Goal: Connect with others: Connect with others

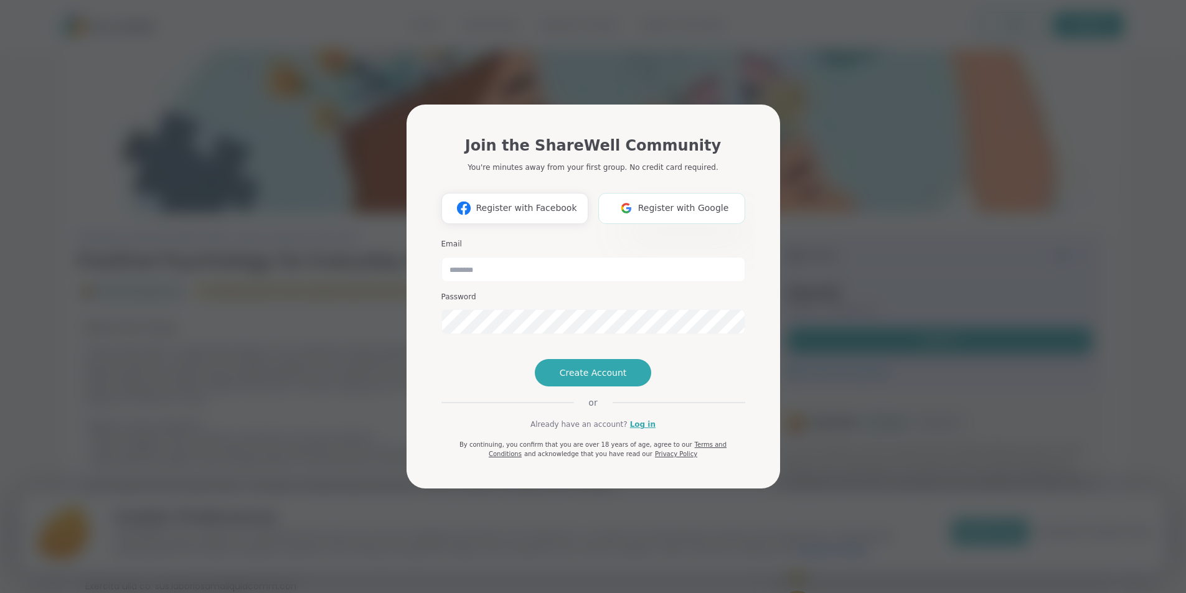
click at [672, 202] on span "Register with Google" at bounding box center [683, 208] width 91 height 13
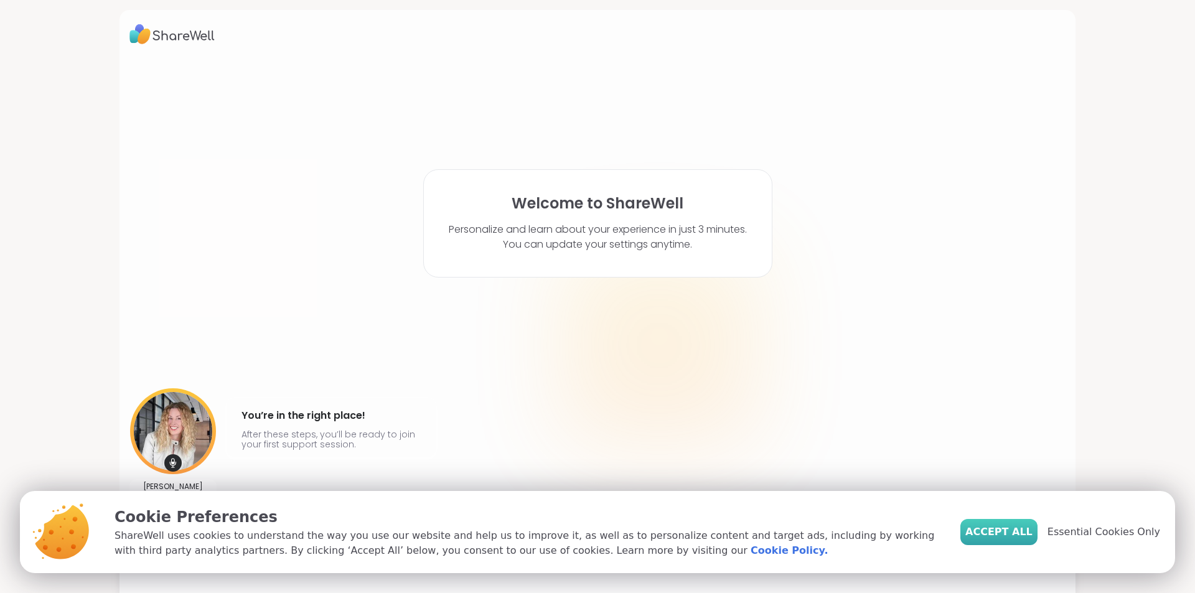
click at [1001, 532] on span "Accept All" at bounding box center [998, 532] width 67 height 15
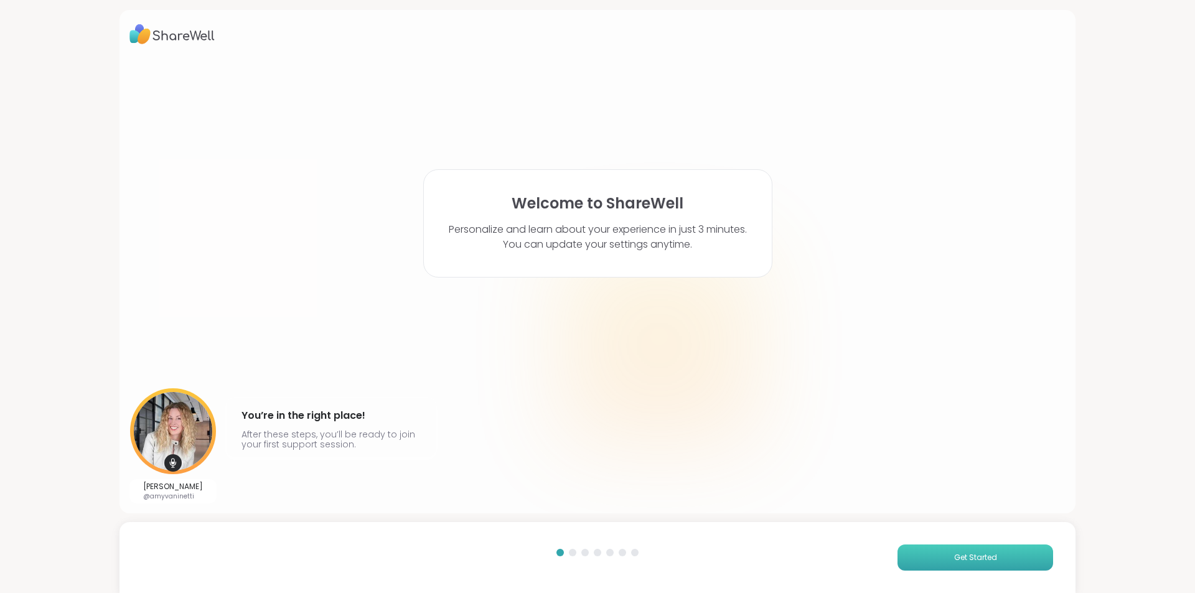
click at [971, 557] on span "Get Started" at bounding box center [975, 557] width 43 height 11
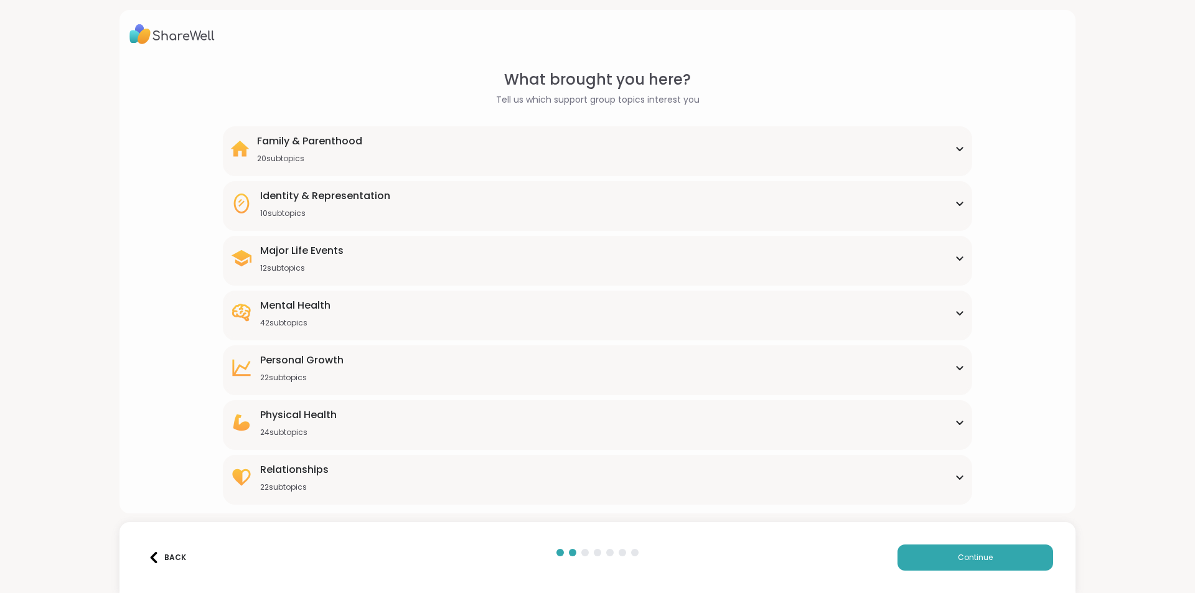
click at [947, 262] on div "Major Life Events 12 subtopics" at bounding box center [597, 258] width 734 height 30
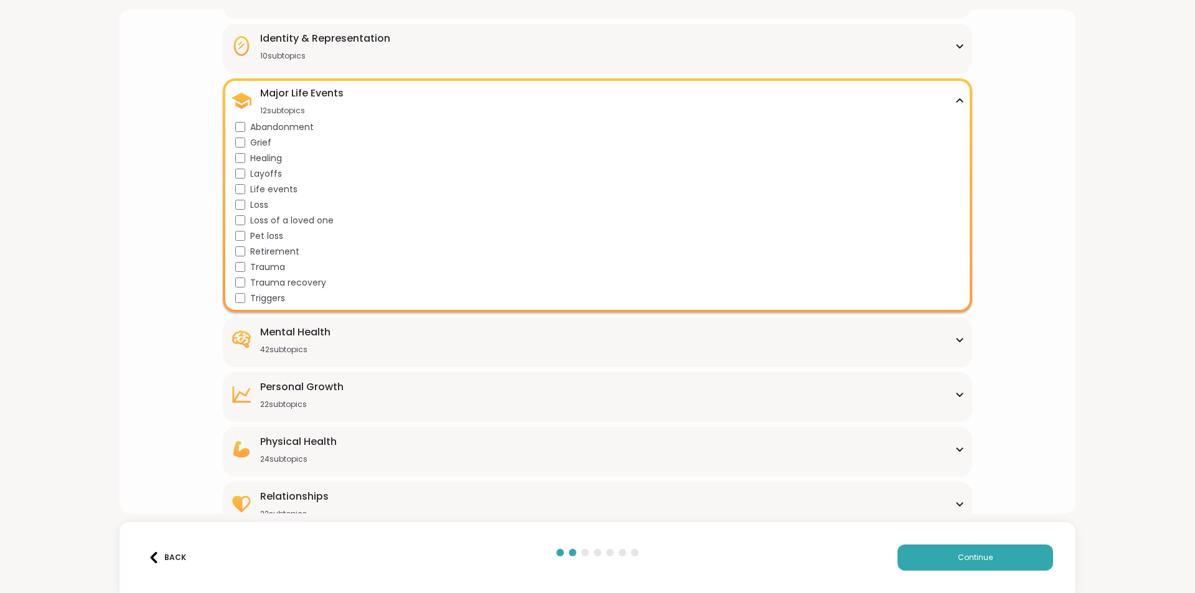
scroll to position [176, 0]
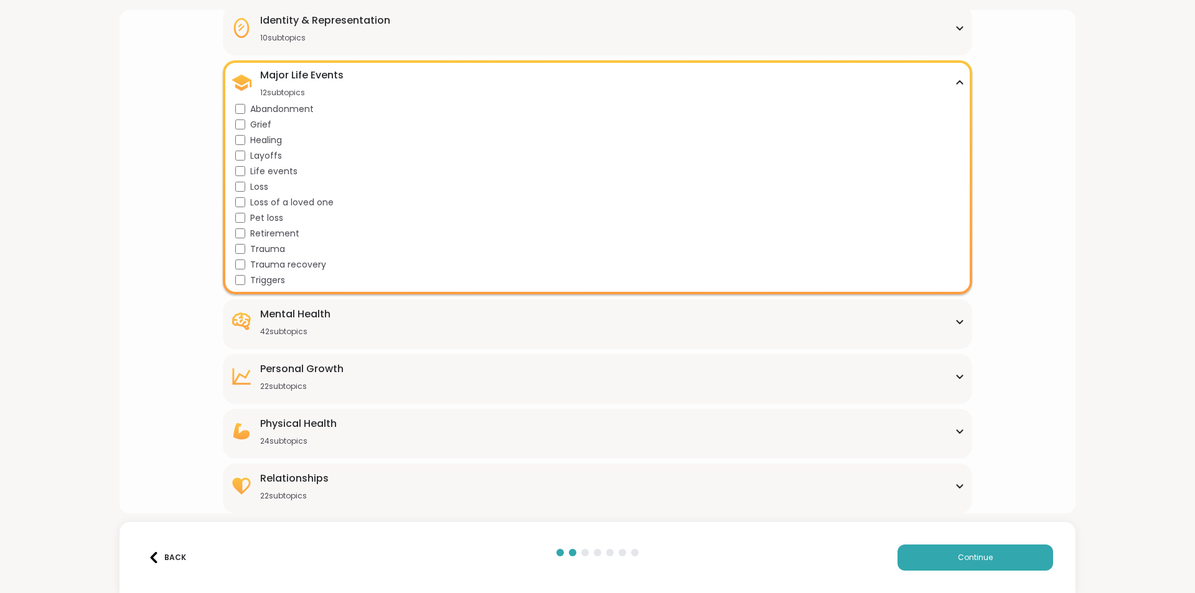
click at [955, 321] on icon at bounding box center [960, 322] width 10 height 6
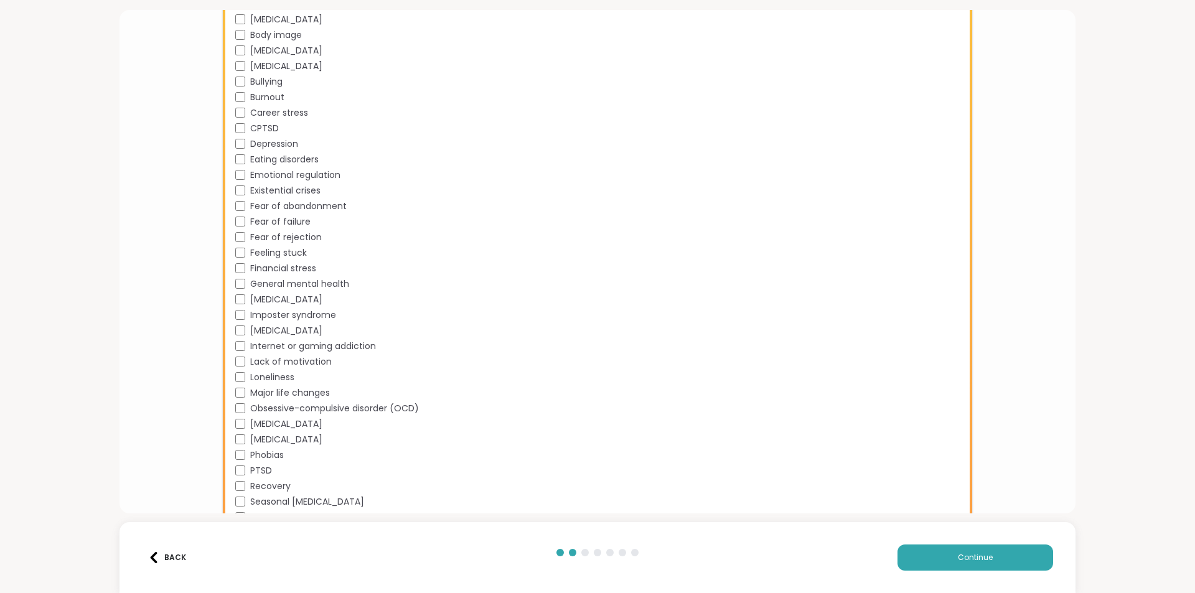
scroll to position [611, 0]
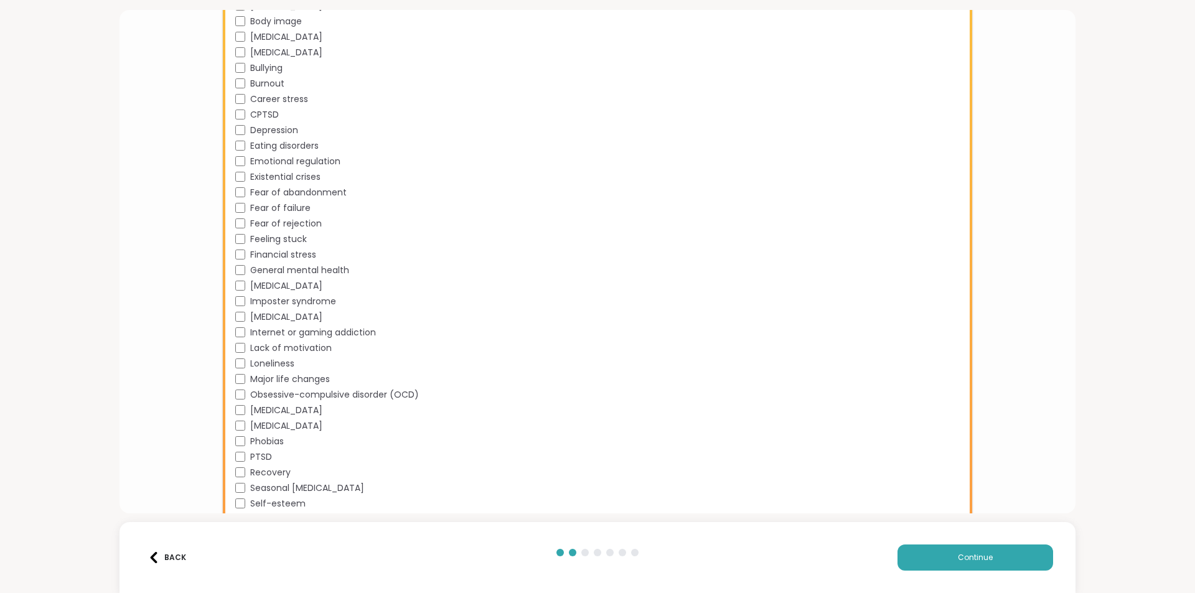
click at [235, 265] on div "General mental health" at bounding box center [599, 270] width 729 height 13
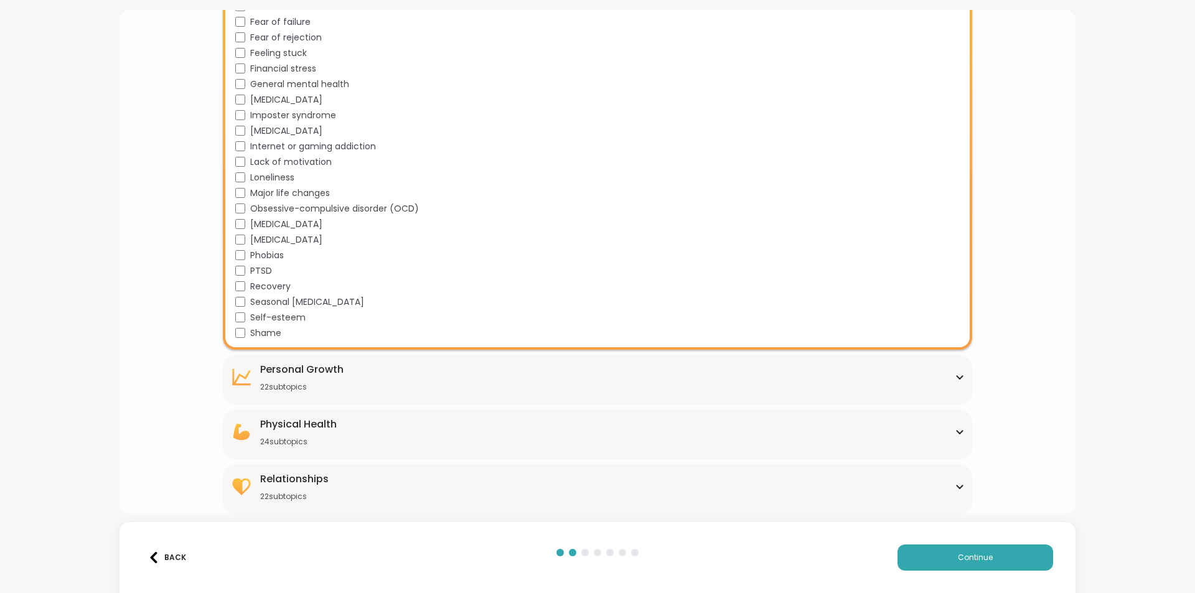
scroll to position [798, 0]
click at [946, 377] on div "[MEDICAL_DATA] 22 subtopics" at bounding box center [597, 377] width 734 height 30
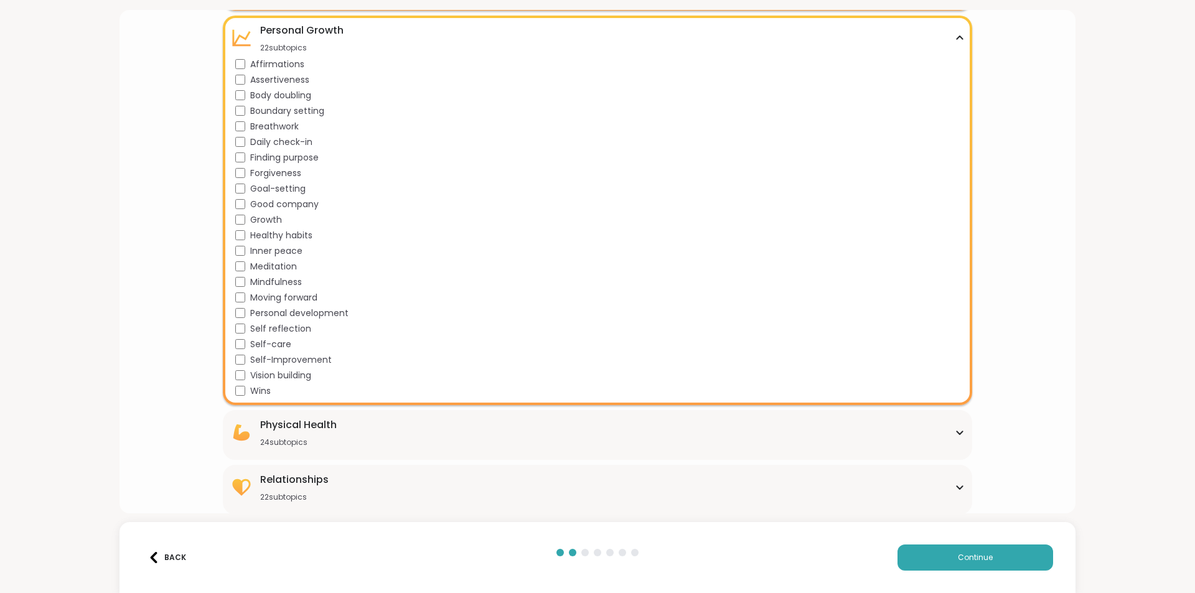
scroll to position [1138, 0]
click at [957, 431] on icon at bounding box center [960, 431] width 6 height 3
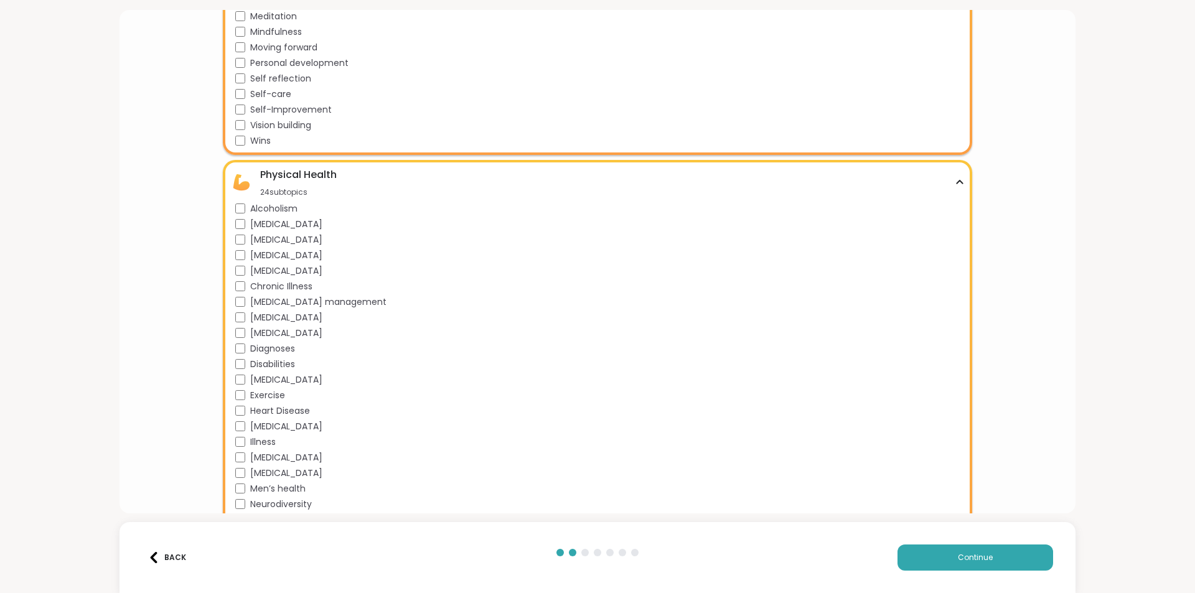
scroll to position [1509, 0]
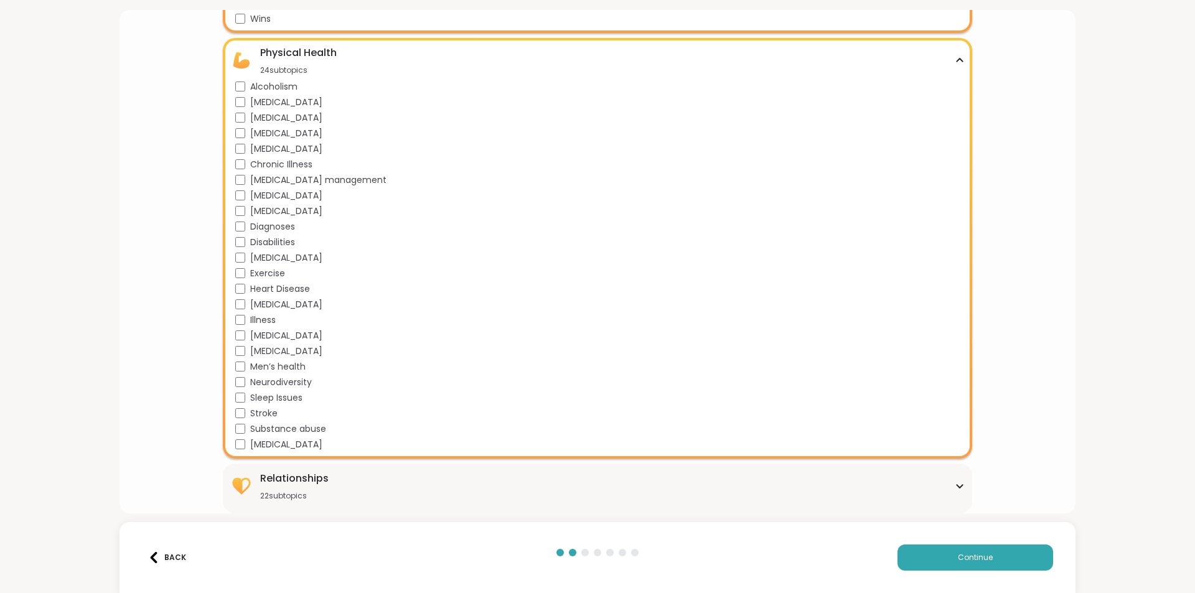
click at [955, 487] on icon at bounding box center [960, 486] width 10 height 6
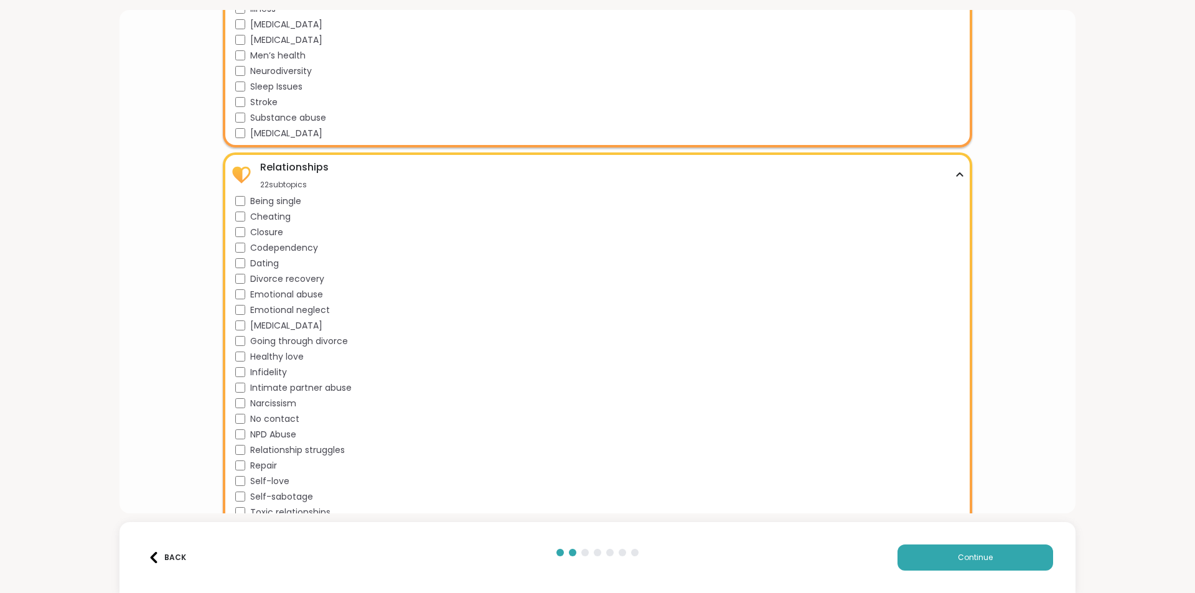
scroll to position [1849, 0]
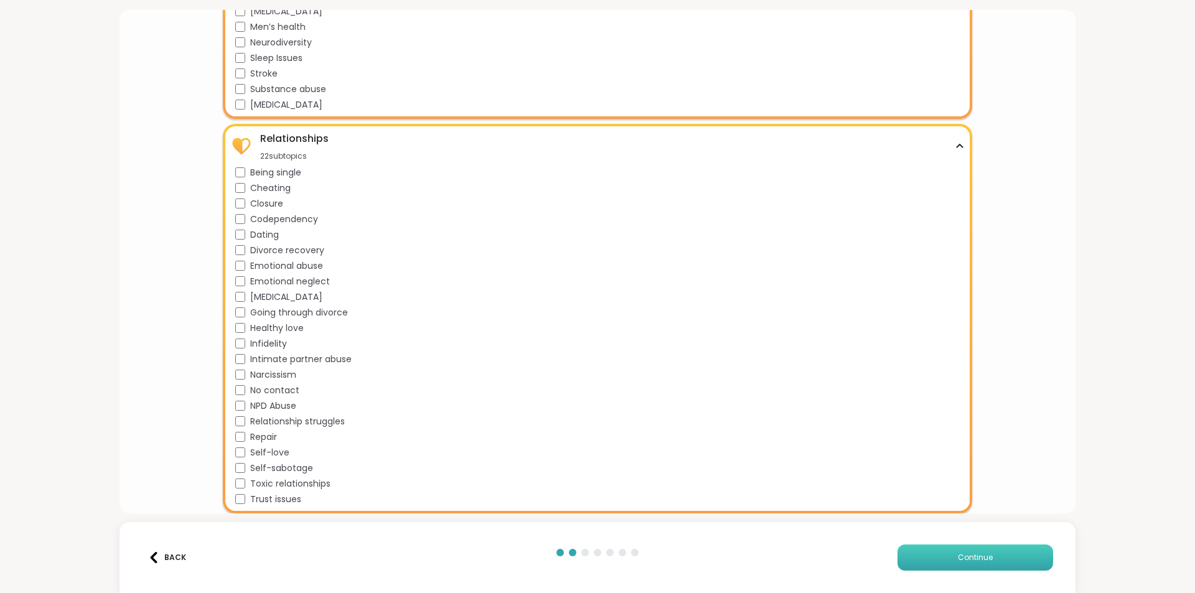
click at [961, 556] on span "Continue" at bounding box center [975, 557] width 35 height 11
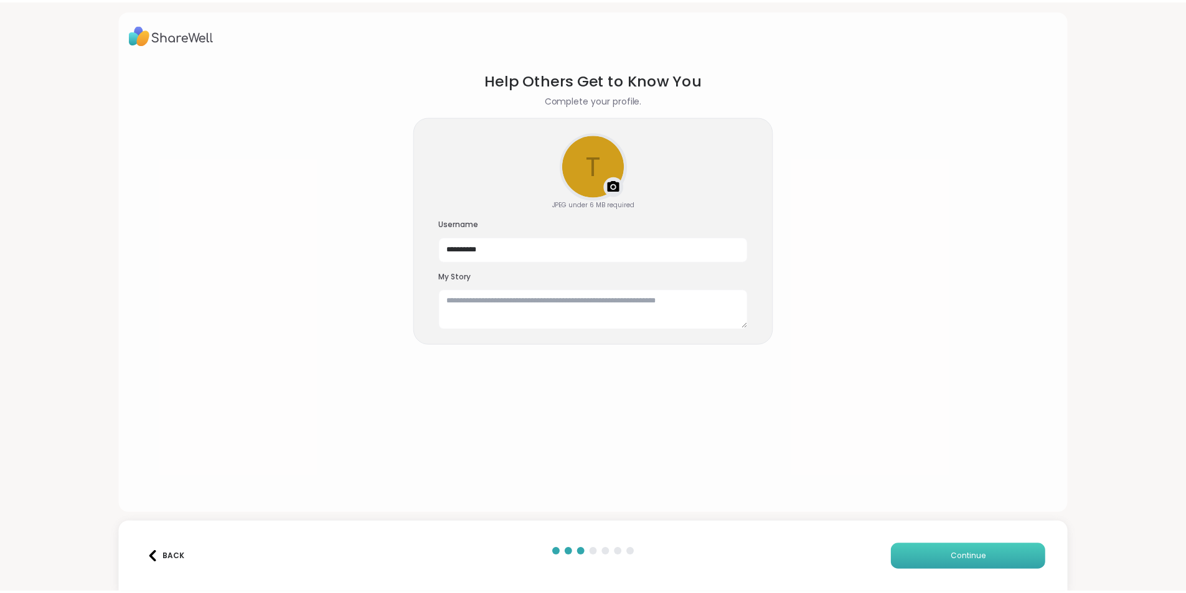
scroll to position [0, 0]
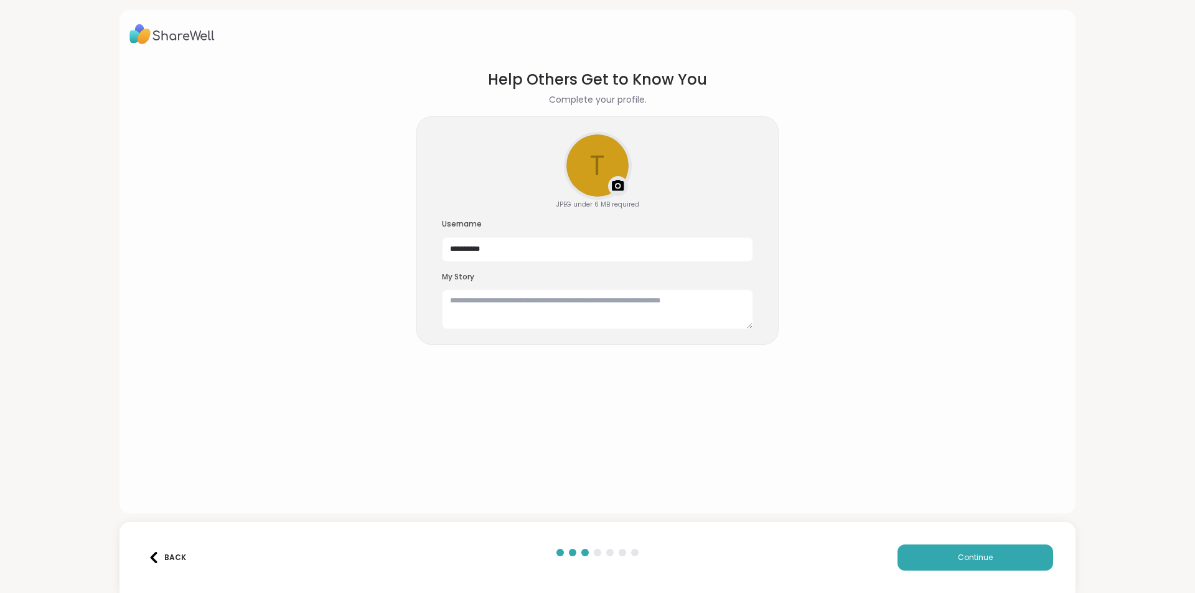
click at [616, 185] on img at bounding box center [618, 186] width 15 height 15
click at [451, 306] on textarea at bounding box center [597, 309] width 311 height 40
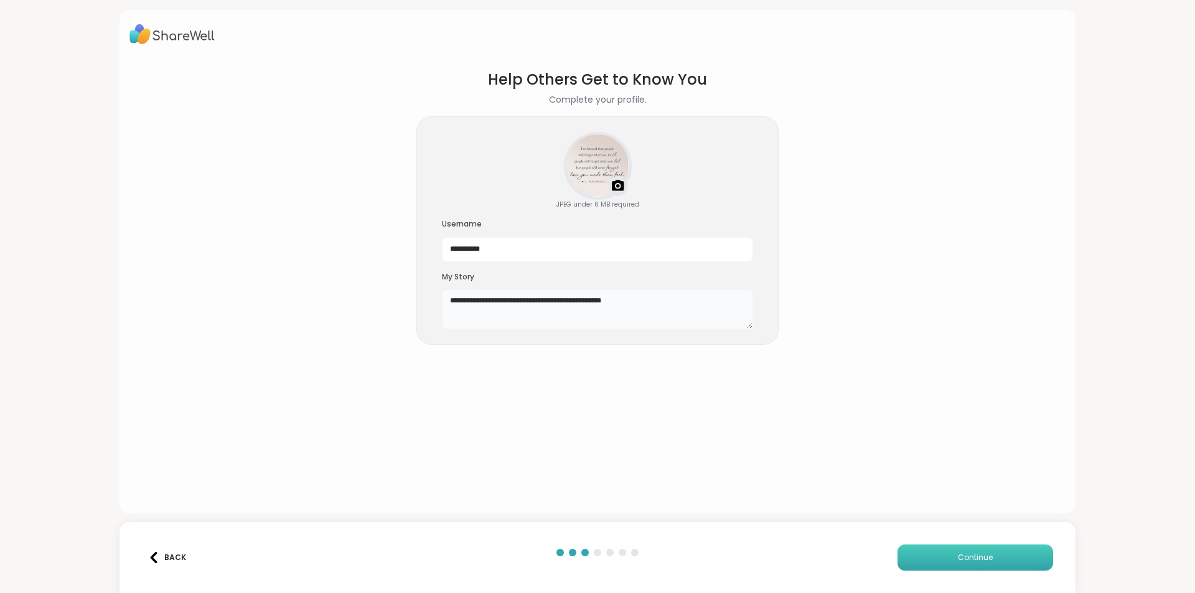
type textarea "**********"
click at [930, 564] on button "Continue" at bounding box center [976, 558] width 156 height 26
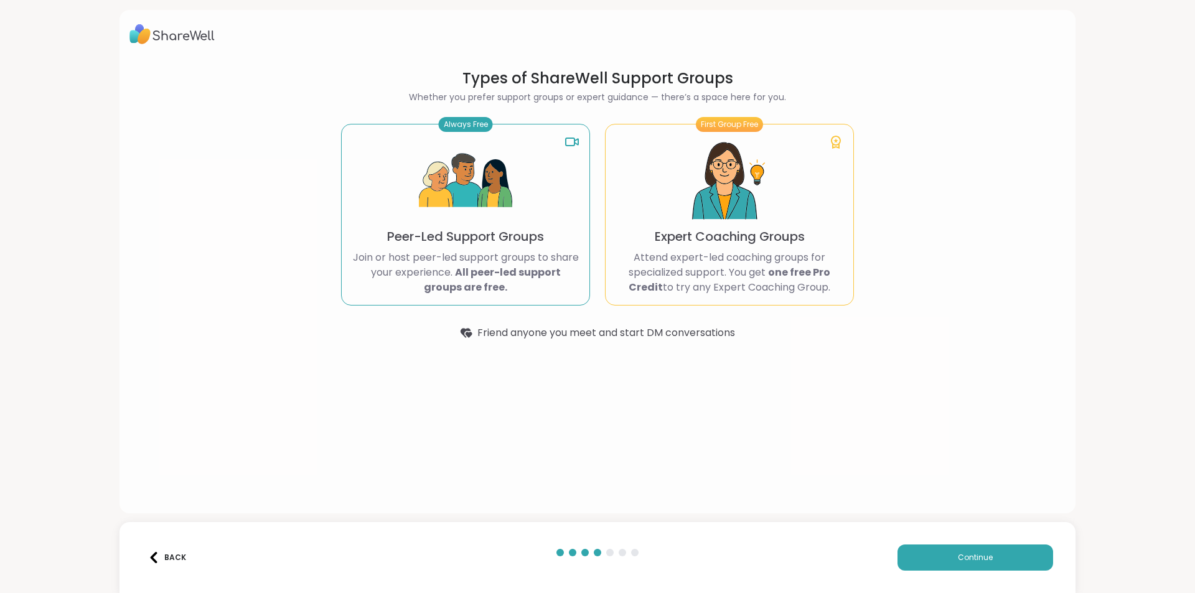
click at [484, 206] on img at bounding box center [465, 180] width 93 height 93
click at [449, 126] on div "Always Free" at bounding box center [466, 124] width 54 height 15
click at [462, 280] on b "All peer-led support groups are free." at bounding box center [492, 279] width 137 height 29
click at [973, 558] on span "Continue" at bounding box center [975, 557] width 35 height 11
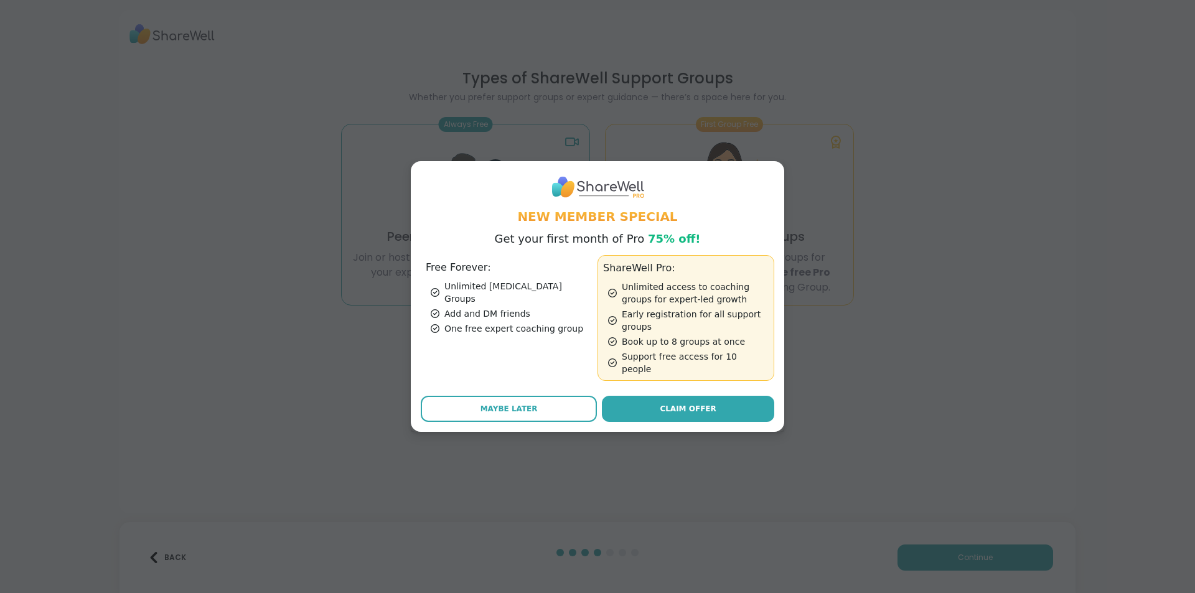
click at [477, 294] on div "Unlimited [MEDICAL_DATA] Groups" at bounding box center [512, 292] width 162 height 25
click at [523, 403] on span "Maybe Later" at bounding box center [509, 408] width 57 height 11
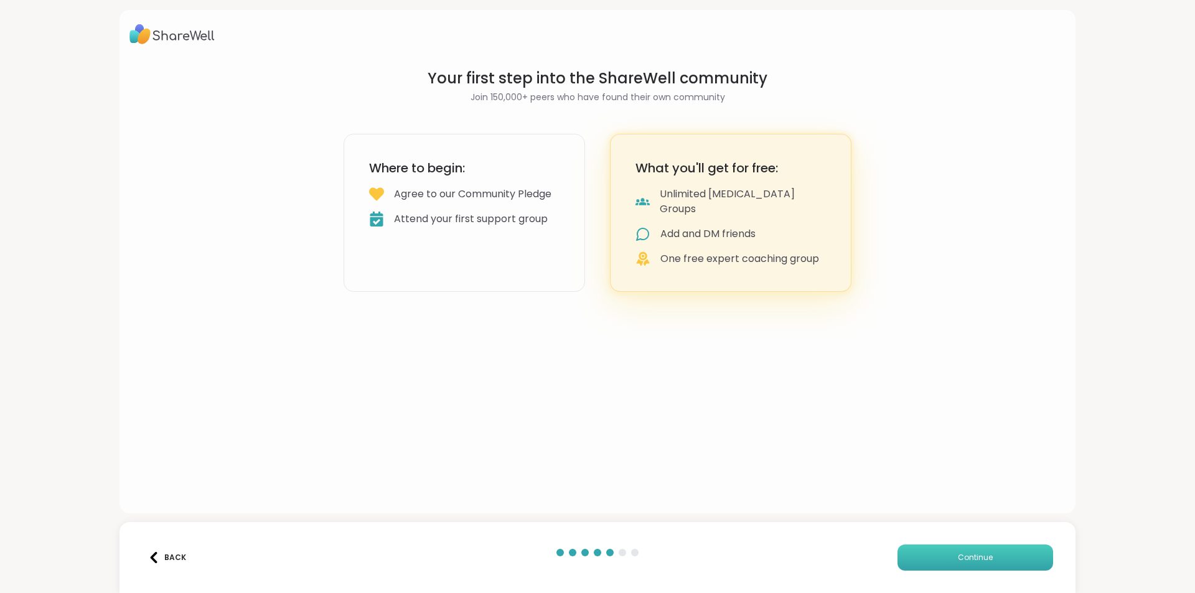
click at [975, 559] on span "Continue" at bounding box center [975, 557] width 35 height 11
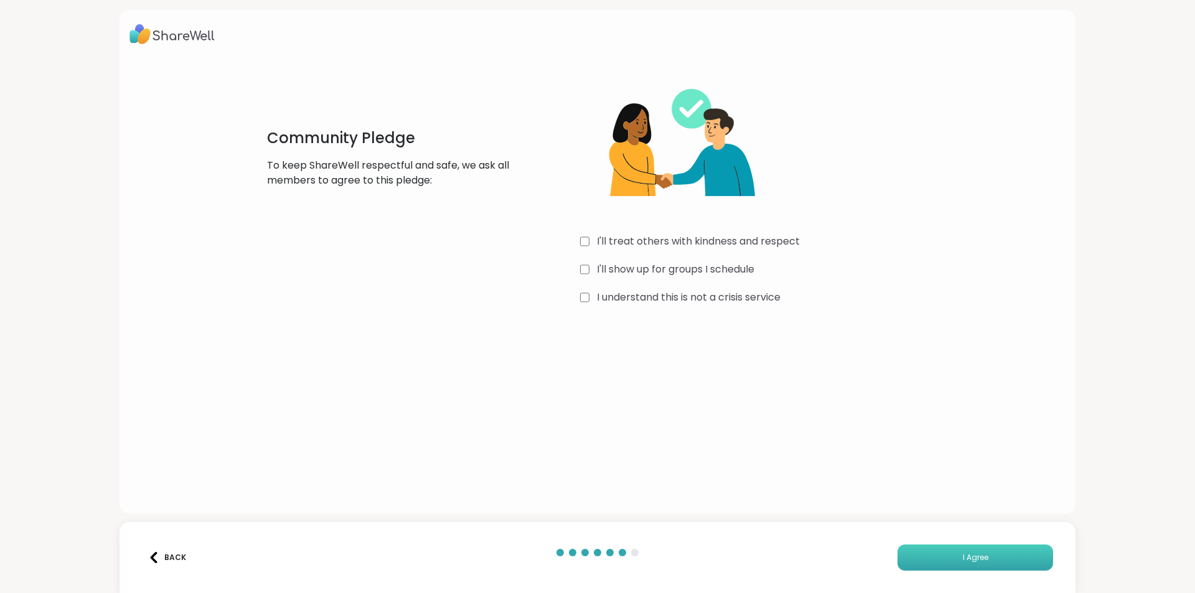
click at [978, 558] on span "I Agree" at bounding box center [976, 557] width 26 height 11
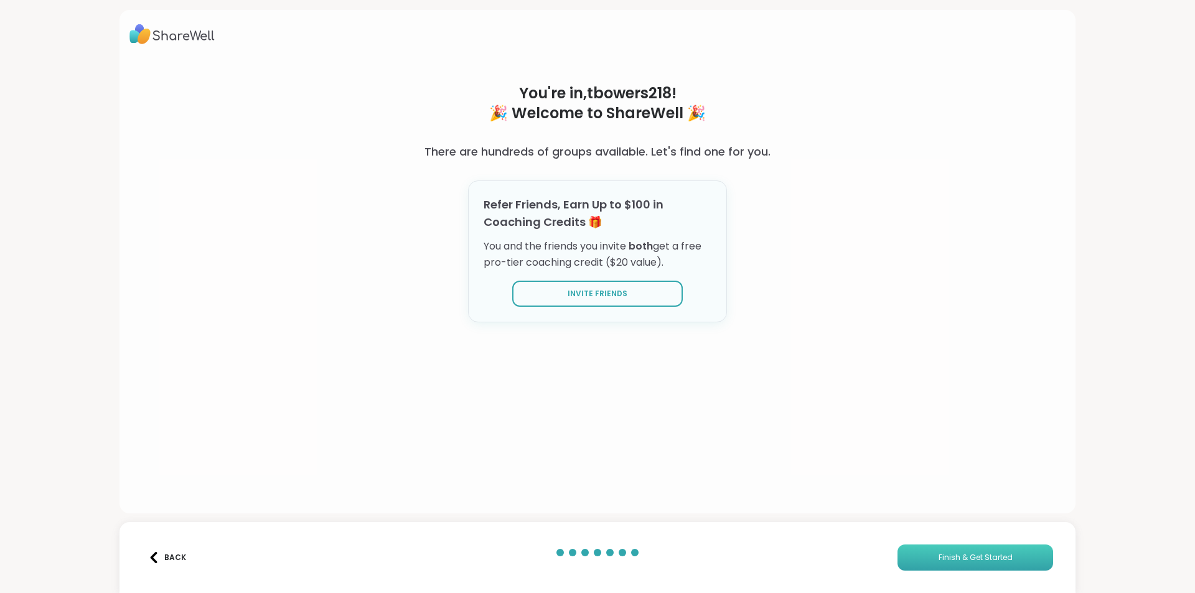
click at [971, 555] on span "Finish & Get Started" at bounding box center [976, 557] width 74 height 11
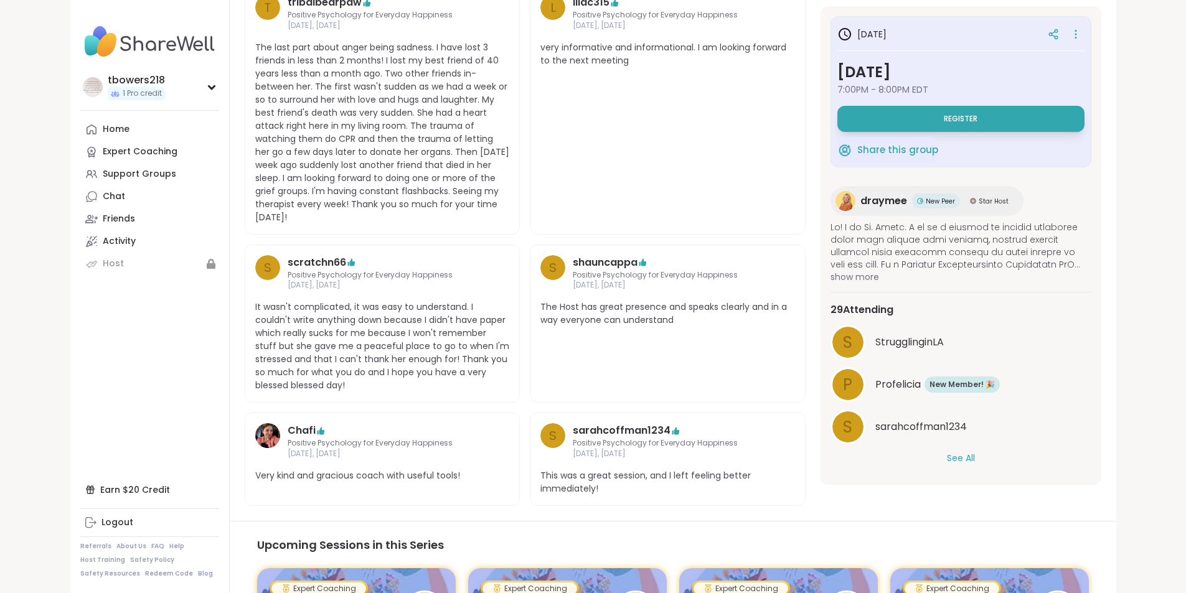
scroll to position [580, 0]
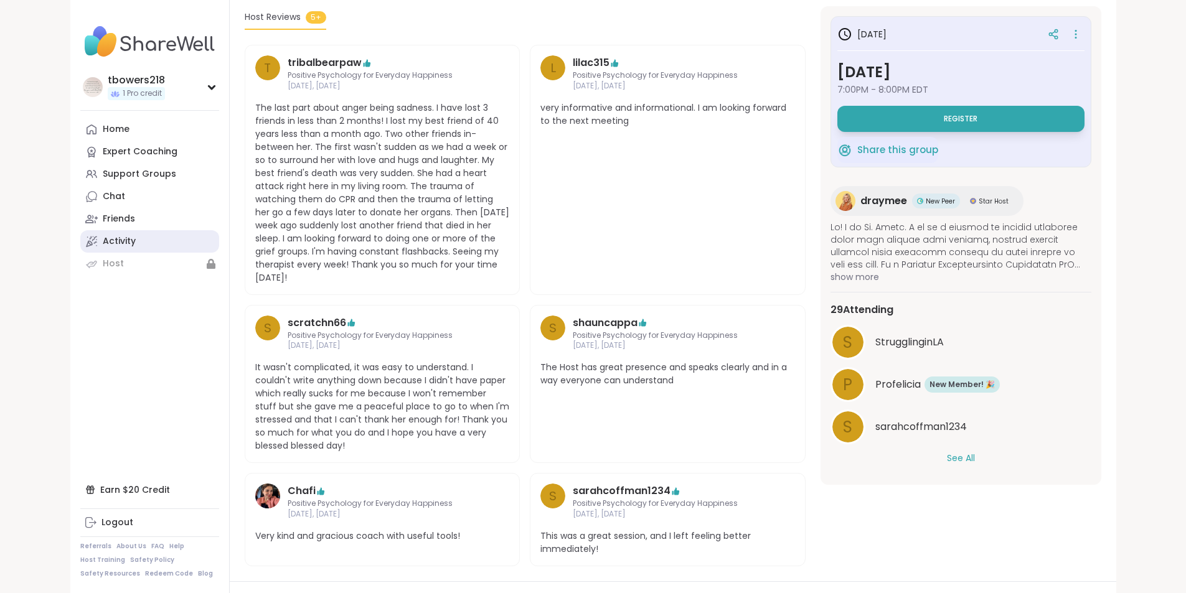
click at [103, 245] on div "Activity" at bounding box center [119, 241] width 33 height 12
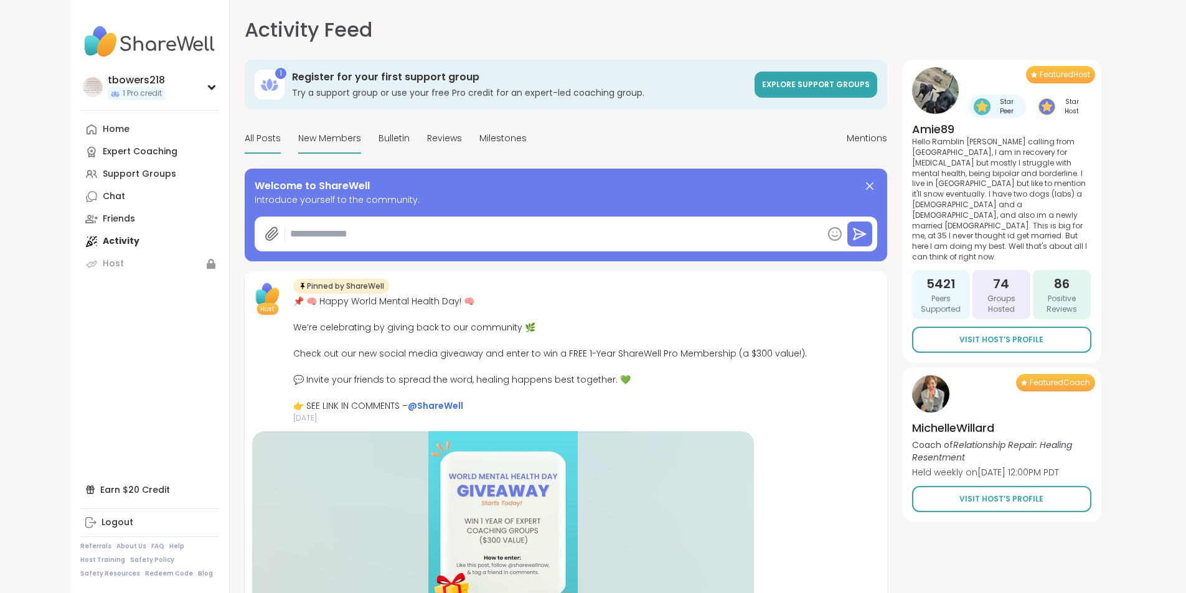
click at [298, 142] on span "New Members" at bounding box center [329, 138] width 63 height 13
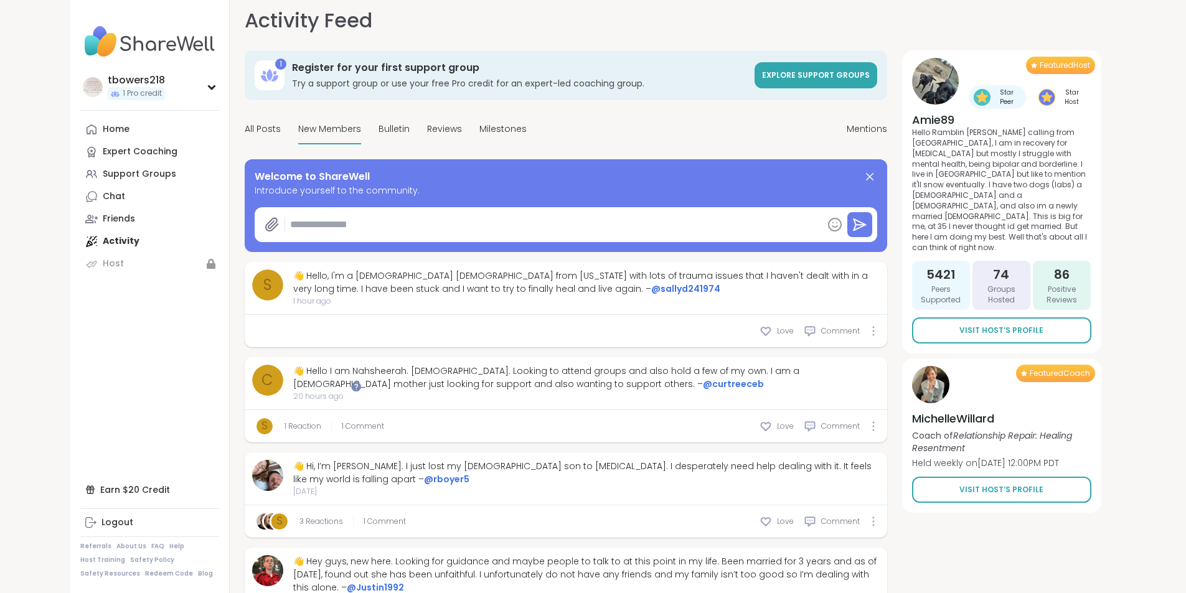
scroll to position [7, 0]
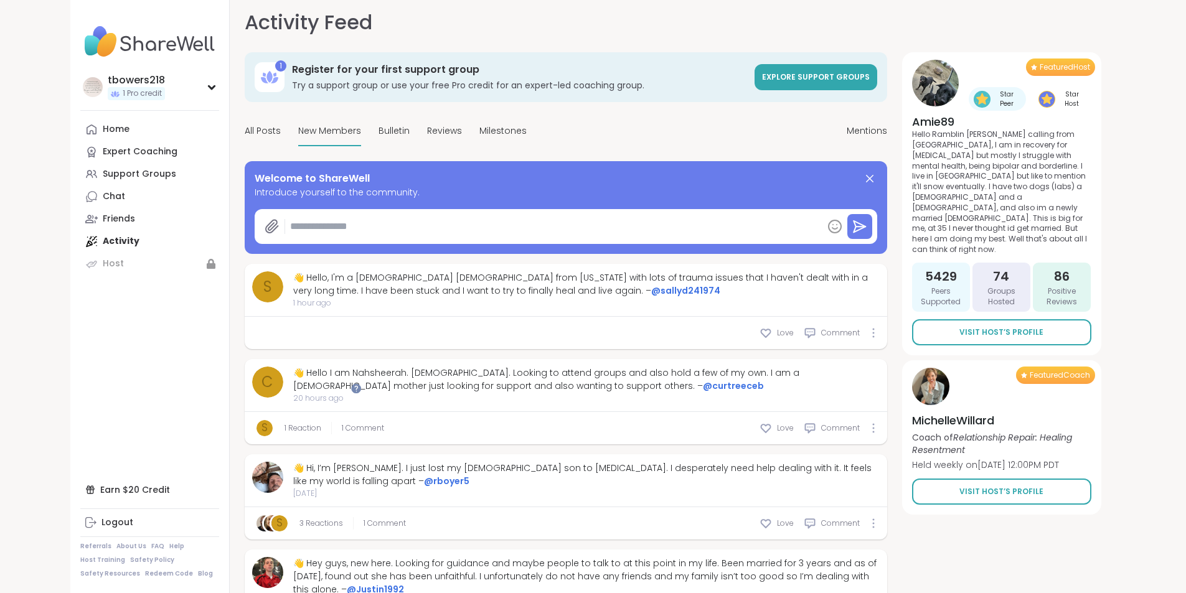
type textarea "*"
click at [103, 199] on div "Chat" at bounding box center [114, 196] width 22 height 12
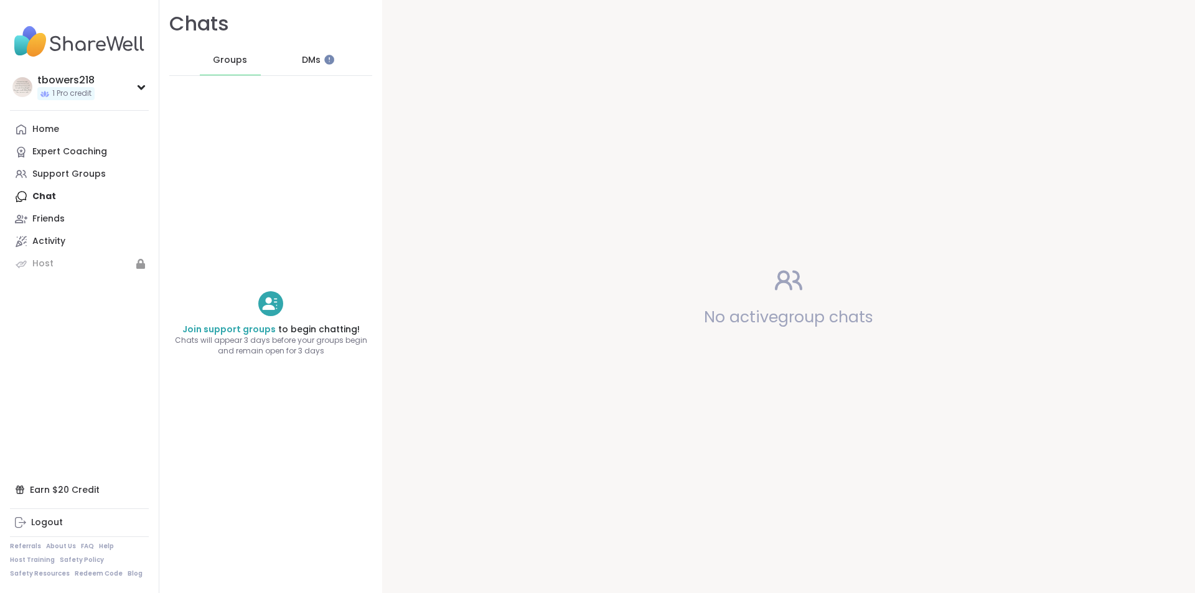
click at [303, 62] on span "DMs" at bounding box center [311, 60] width 19 height 12
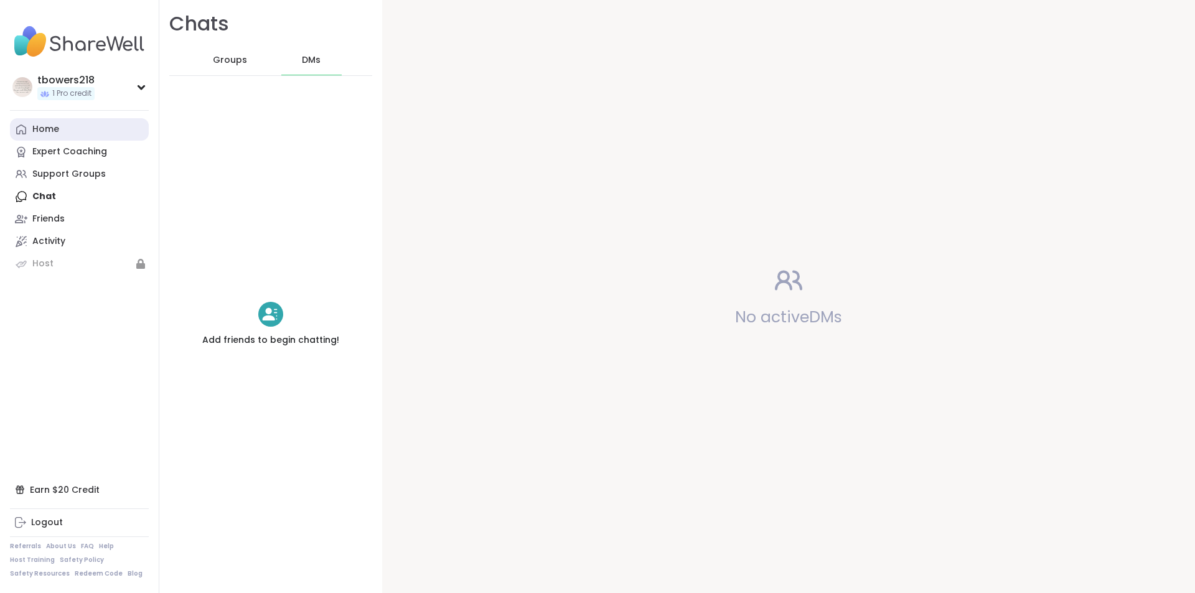
click at [47, 134] on div "Home" at bounding box center [45, 129] width 27 height 12
